Goal: Check status: Check status

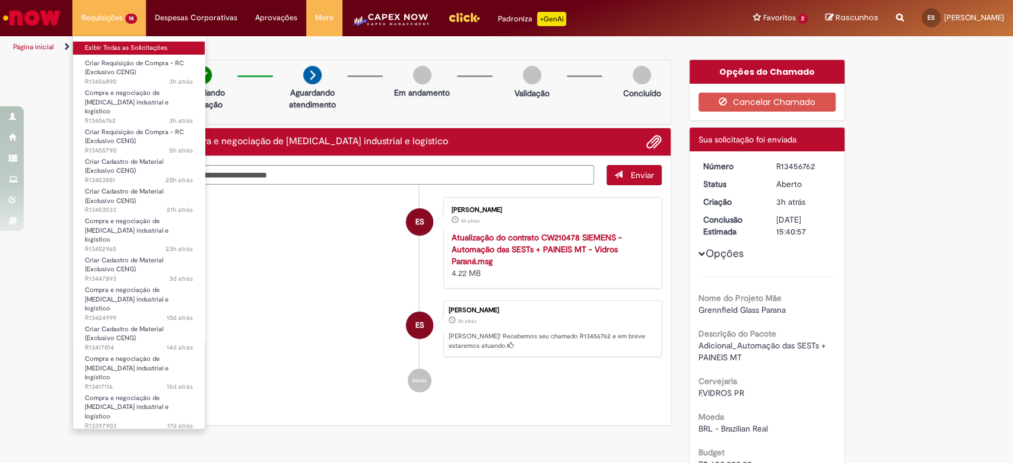
click at [130, 42] on link "Exibir Todas as Solicitações" at bounding box center [139, 48] width 132 height 13
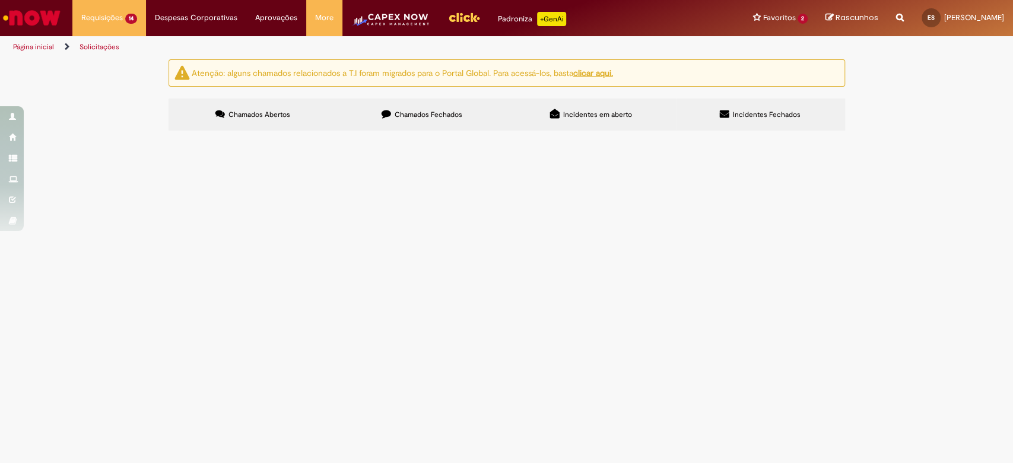
click at [408, 105] on label "Chamados Fechados" at bounding box center [422, 114] width 169 height 32
click at [0, 0] on span "Solicitação de numerário" at bounding box center [0, 0] width 0 height 0
click at [0, 0] on span "R13446874" at bounding box center [0, 0] width 0 height 0
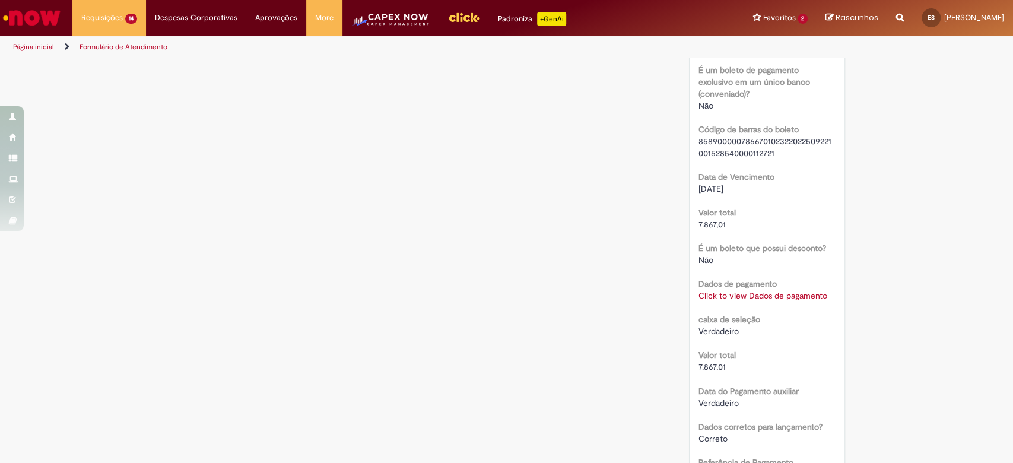
scroll to position [1265, 0]
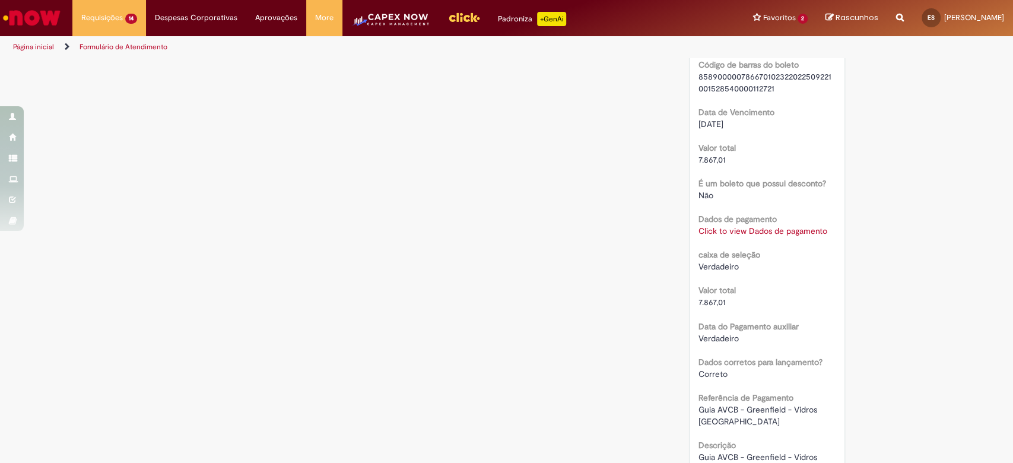
click at [731, 225] on link "Click to view Dados de pagamento" at bounding box center [762, 230] width 129 height 11
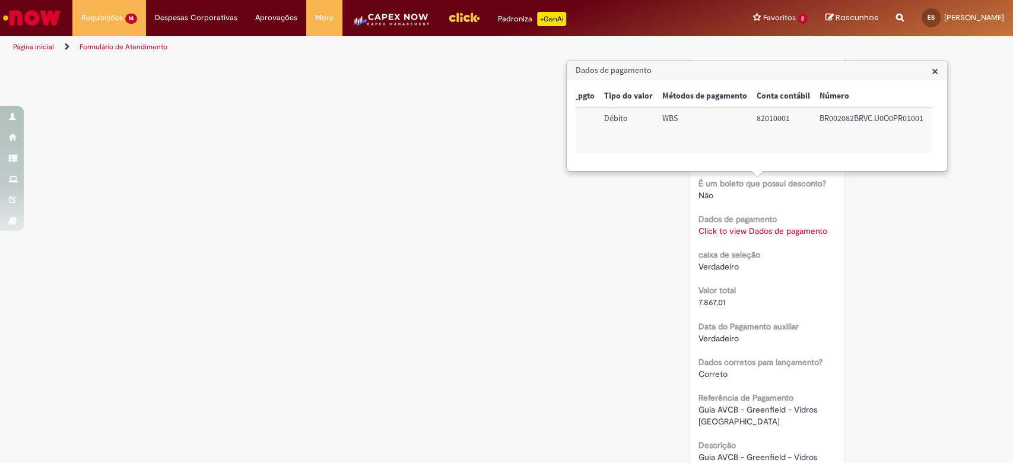
scroll to position [0, 79]
drag, startPoint x: 748, startPoint y: 117, endPoint x: 788, endPoint y: 116, distance: 39.7
click at [788, 116] on td "82010001" at bounding box center [775, 130] width 63 height 46
copy td "82010001"
drag, startPoint x: 479, startPoint y: 288, endPoint x: 529, endPoint y: 285, distance: 49.3
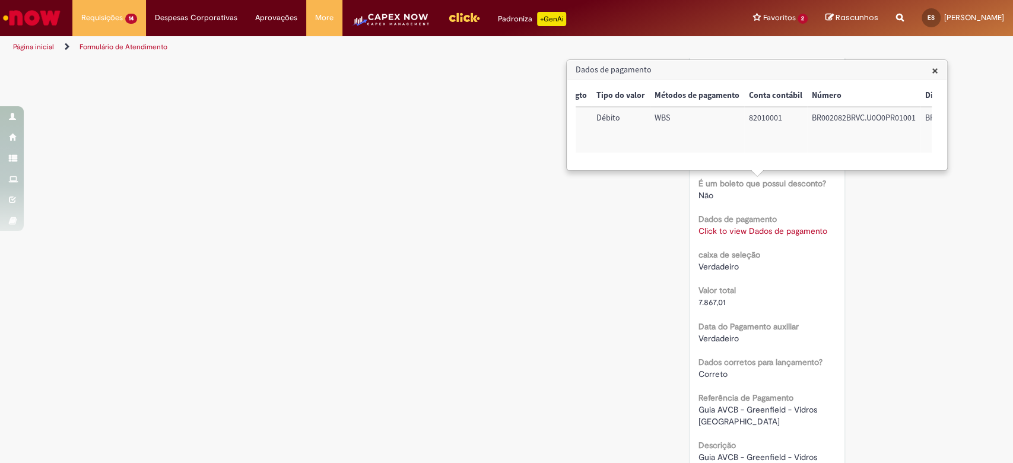
click at [936, 70] on span "×" at bounding box center [934, 70] width 7 height 16
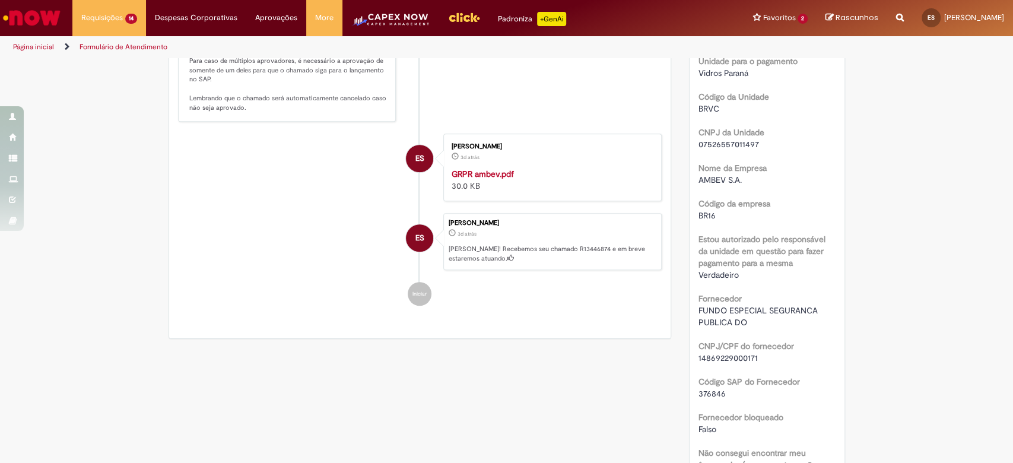
scroll to position [316, 0]
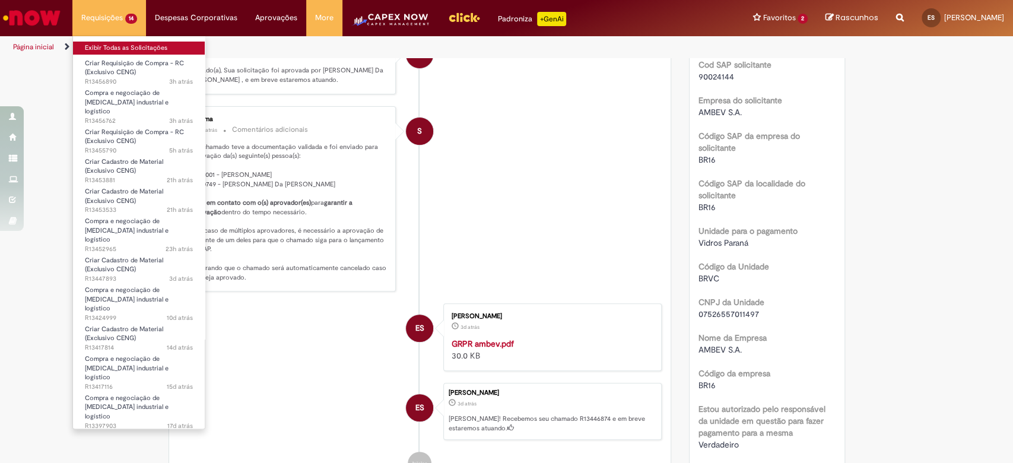
click at [120, 48] on link "Exibir Todas as Solicitações" at bounding box center [139, 48] width 132 height 13
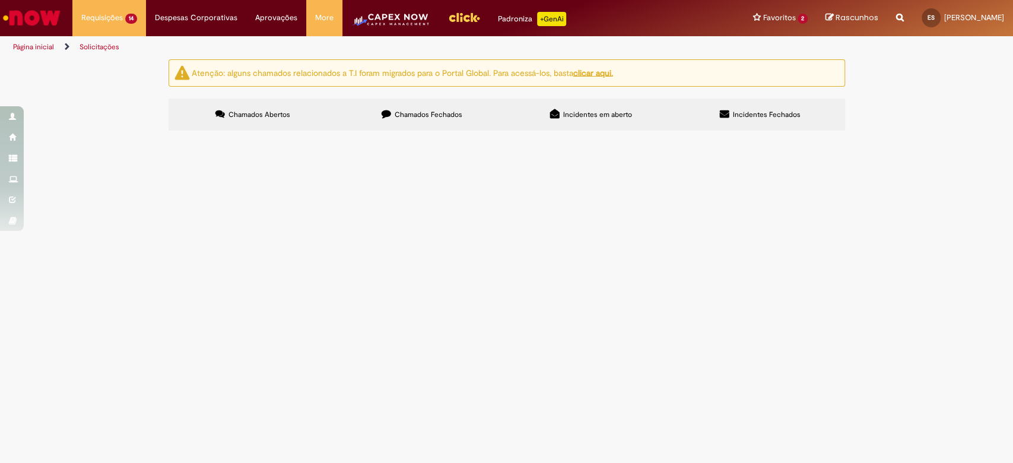
click at [0, 0] on span "Compra e negociação de [MEDICAL_DATA] industrial e logístico" at bounding box center [0, 0] width 0 height 0
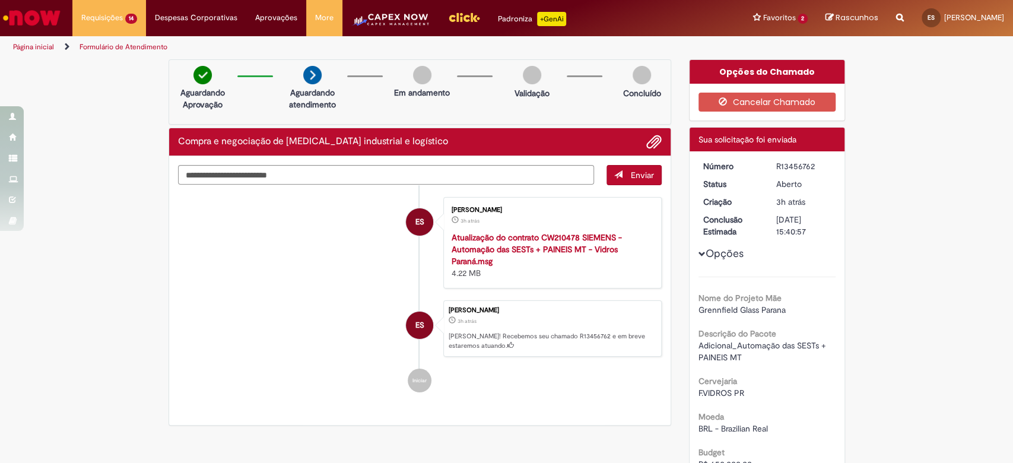
drag, startPoint x: 769, startPoint y: 164, endPoint x: 817, endPoint y: 168, distance: 48.3
click at [817, 168] on div "R13456762" at bounding box center [803, 166] width 55 height 12
copy div "R13456762"
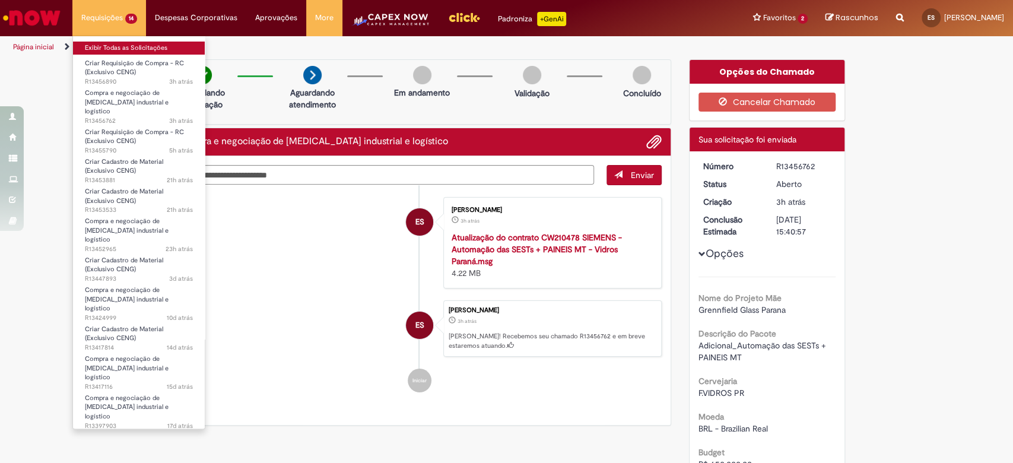
click at [119, 52] on link "Exibir Todas as Solicitações" at bounding box center [139, 48] width 132 height 13
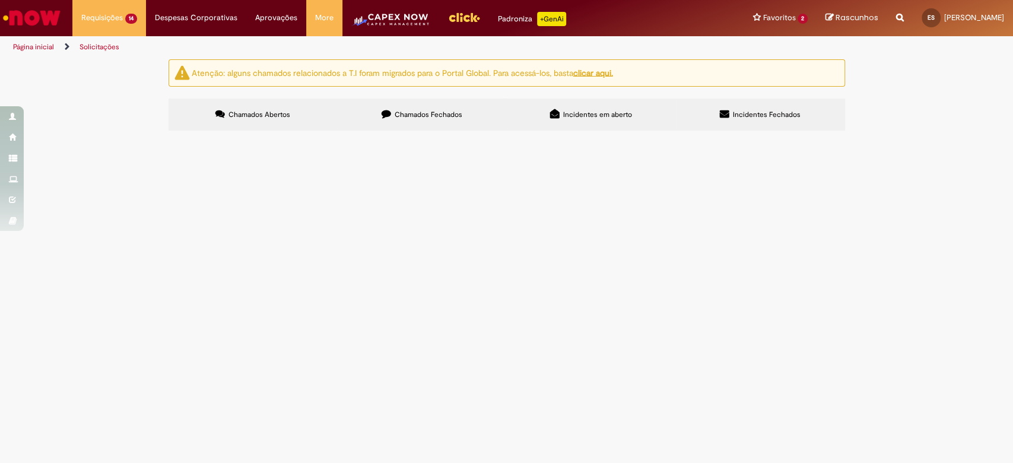
click at [0, 0] on span "Criar Requisição de Compra - RC (Exclusivo CENG)" at bounding box center [0, 0] width 0 height 0
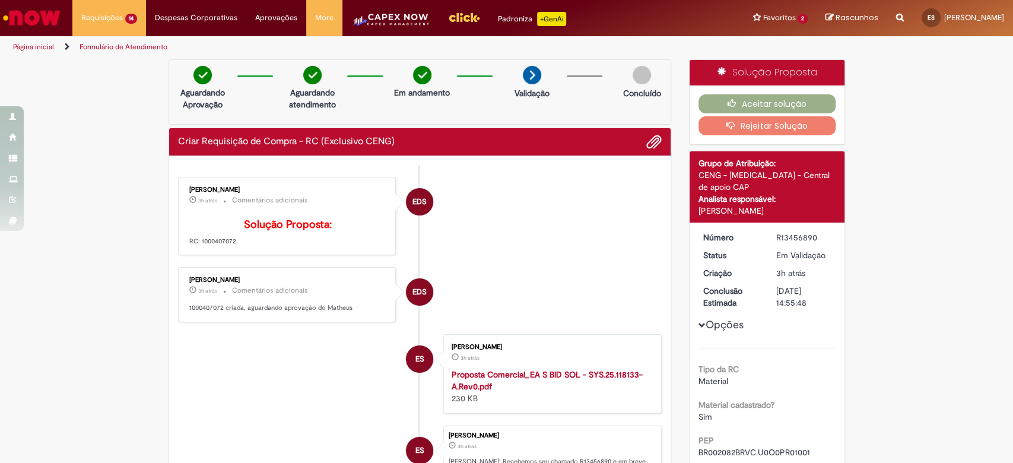
drag, startPoint x: 194, startPoint y: 256, endPoint x: 231, endPoint y: 257, distance: 37.4
click at [231, 246] on p "Solução Proposta: RC: 1000407072" at bounding box center [288, 232] width 198 height 27
copy p "1000407072"
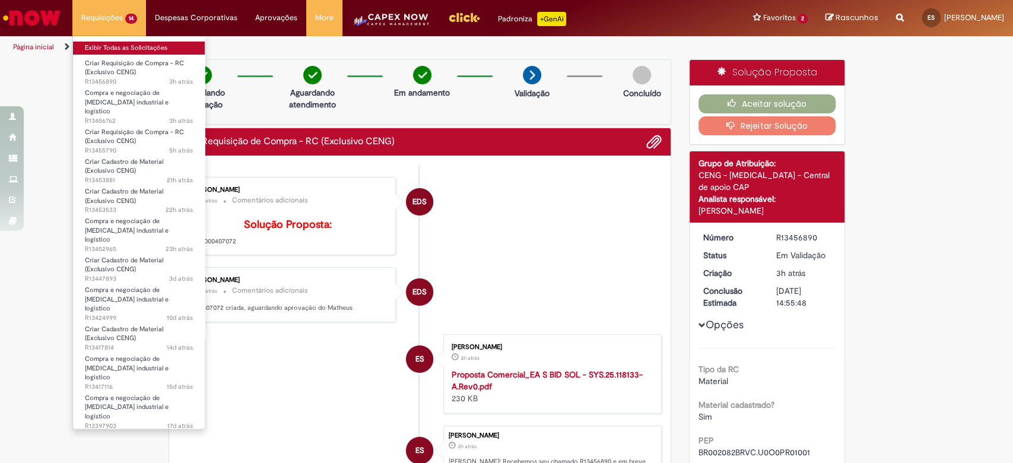
click at [106, 43] on link "Exibir Todas as Solicitações" at bounding box center [139, 48] width 132 height 13
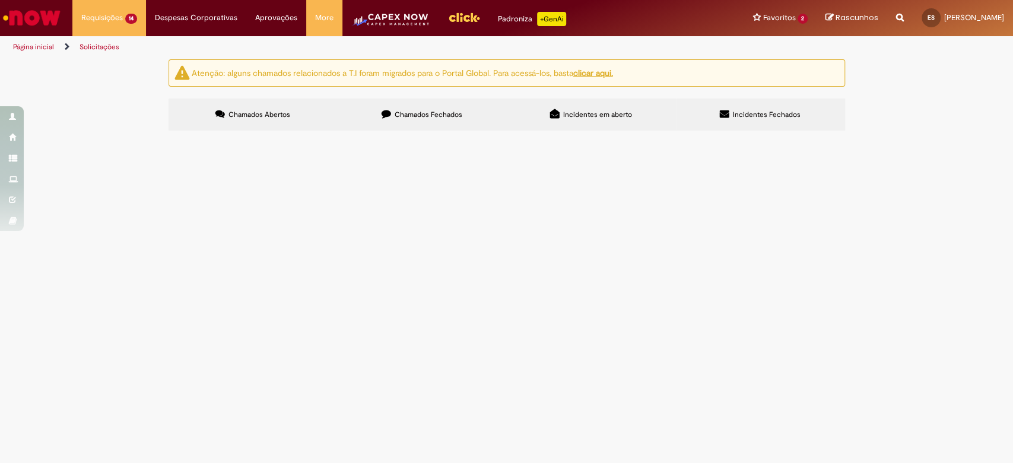
click at [399, 113] on span "Chamados Fechados" at bounding box center [428, 114] width 68 height 9
click at [0, 0] on span "Solicitação de numerário" at bounding box center [0, 0] width 0 height 0
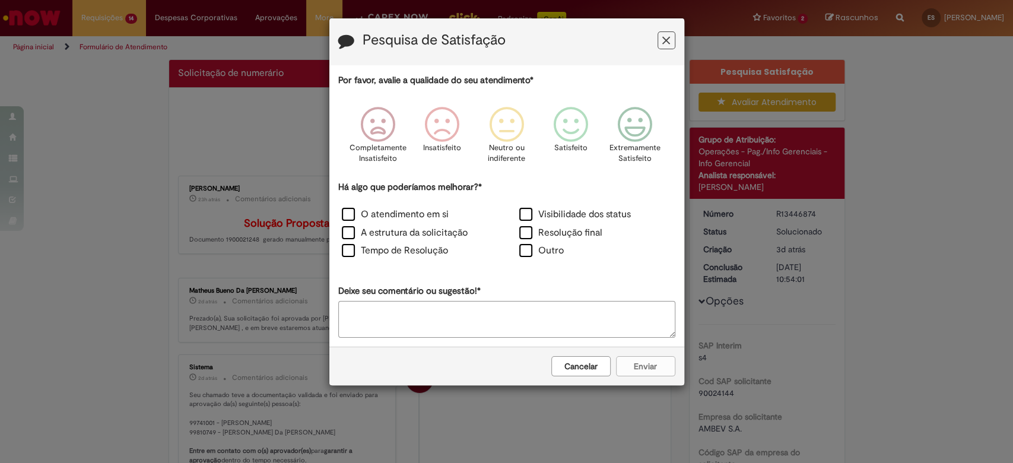
click at [660, 39] on button "Feedback" at bounding box center [666, 40] width 18 height 18
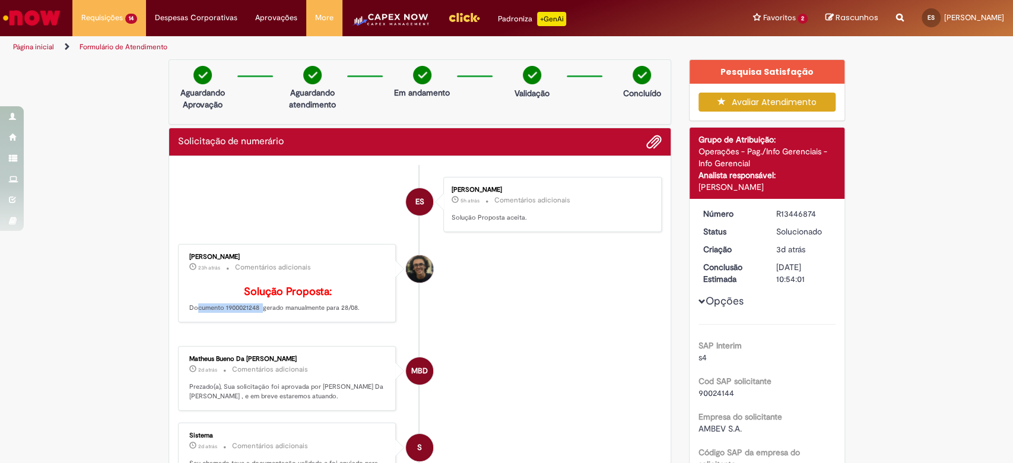
drag, startPoint x: 182, startPoint y: 323, endPoint x: 252, endPoint y: 323, distance: 69.4
click at [252, 313] on p "Solução Proposta: Documento 1900021248 gerado manualmente para 28/08." at bounding box center [288, 299] width 198 height 27
copy p "Documento 1900021248"
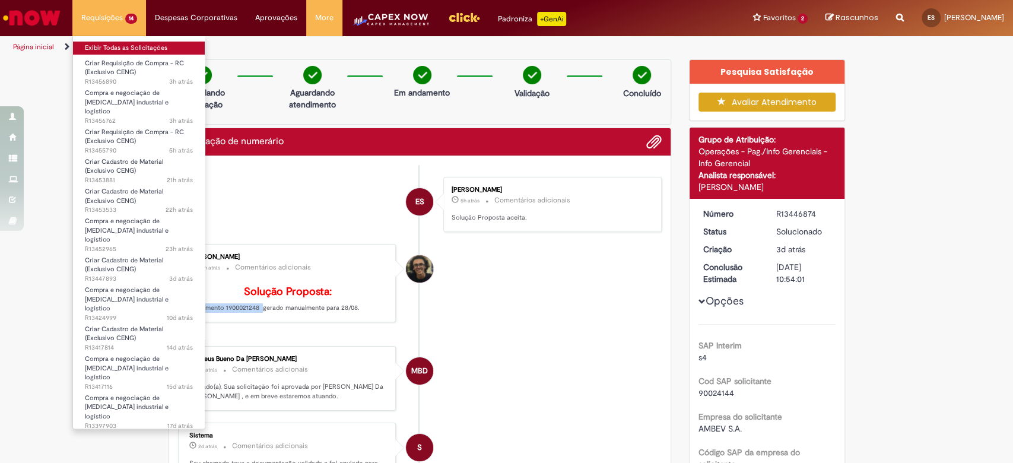
click at [109, 45] on link "Exibir Todas as Solicitações" at bounding box center [139, 48] width 132 height 13
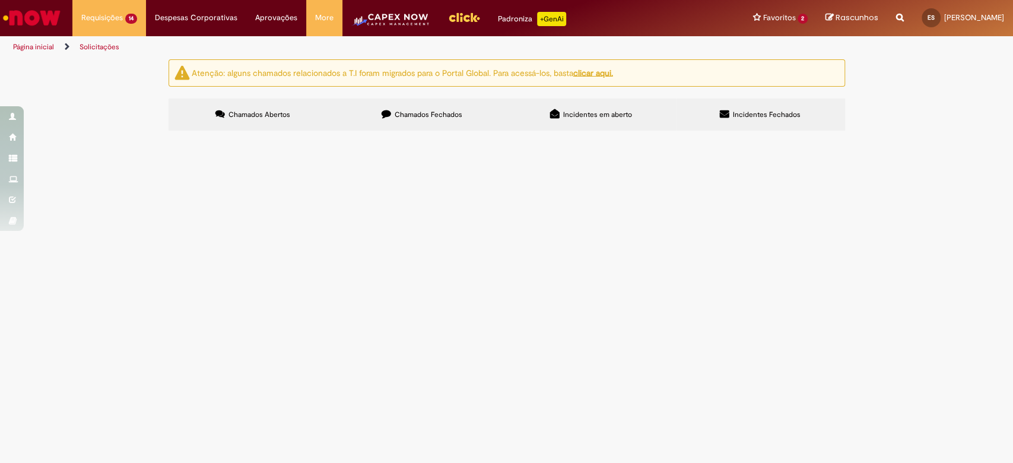
click at [0, 0] on span "Criar Requisição de Compra - RC (Exclusivo CENG)" at bounding box center [0, 0] width 0 height 0
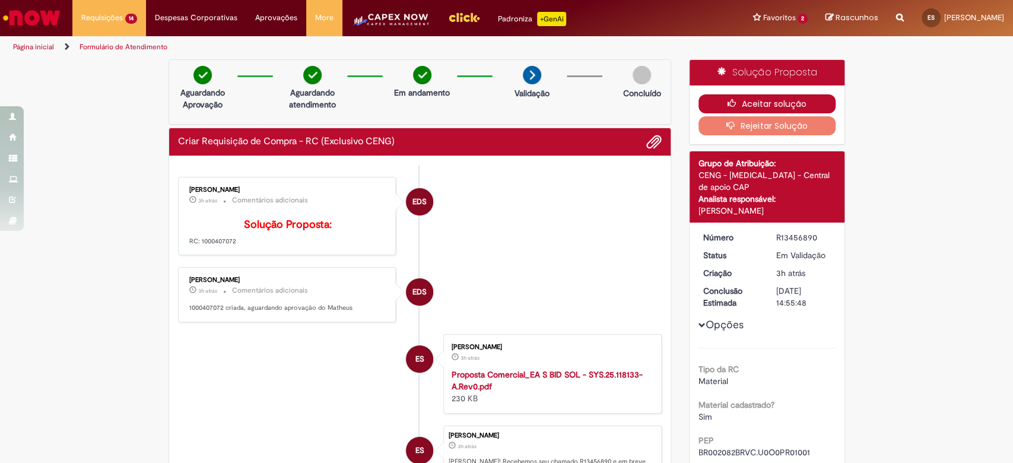
click at [793, 101] on button "Aceitar solução" at bounding box center [766, 103] width 137 height 19
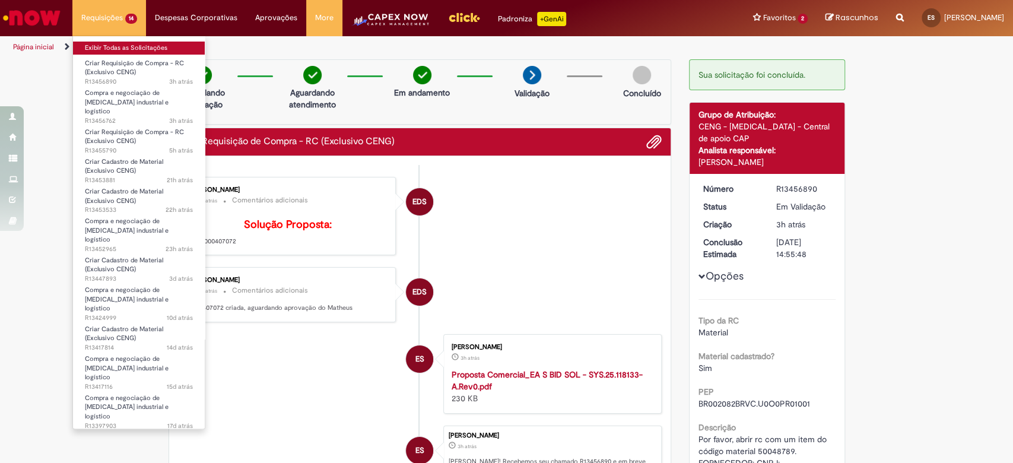
click at [102, 47] on link "Exibir Todas as Solicitações" at bounding box center [139, 48] width 132 height 13
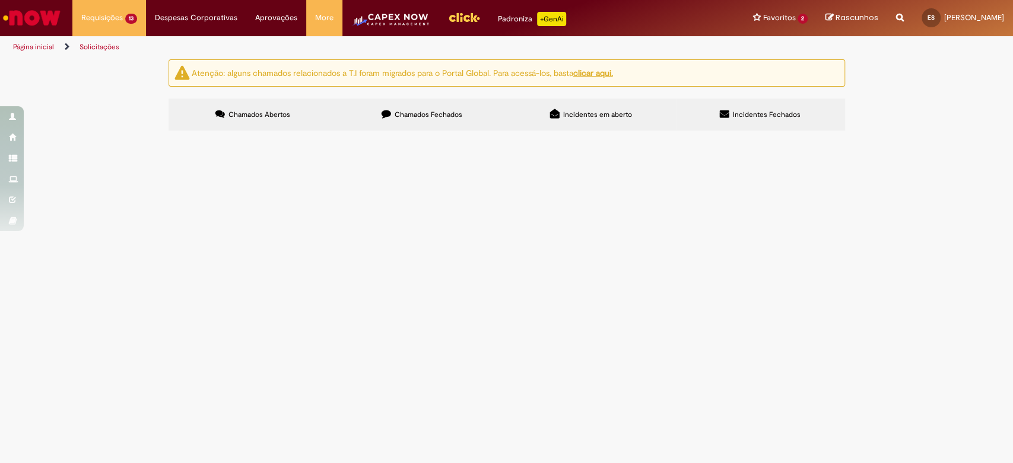
click at [429, 110] on span "Chamados Fechados" at bounding box center [428, 114] width 68 height 9
click at [0, 0] on span "Por favor, criar rc de material no B44: Valor final: R$38.980,25 bruto. Fornece…" at bounding box center [0, 0] width 0 height 0
drag, startPoint x: 326, startPoint y: 300, endPoint x: 359, endPoint y: 300, distance: 32.6
click at [0, 0] on span "Por favor, criar rc de material no B44: Valor final: R$38.980,25 bruto. Fornece…" at bounding box center [0, 0] width 0 height 0
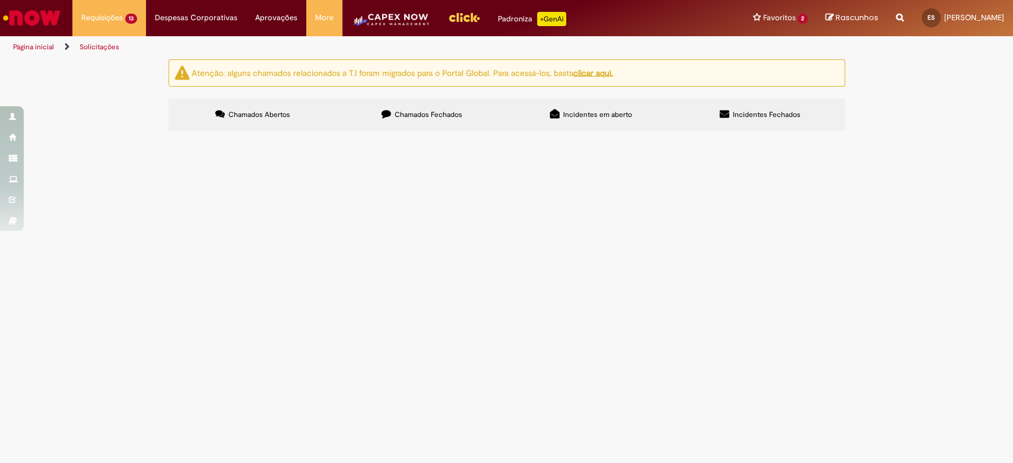
copy span "R13125448"
